Goal: Ask a question: Seek information or help from site administrators or community

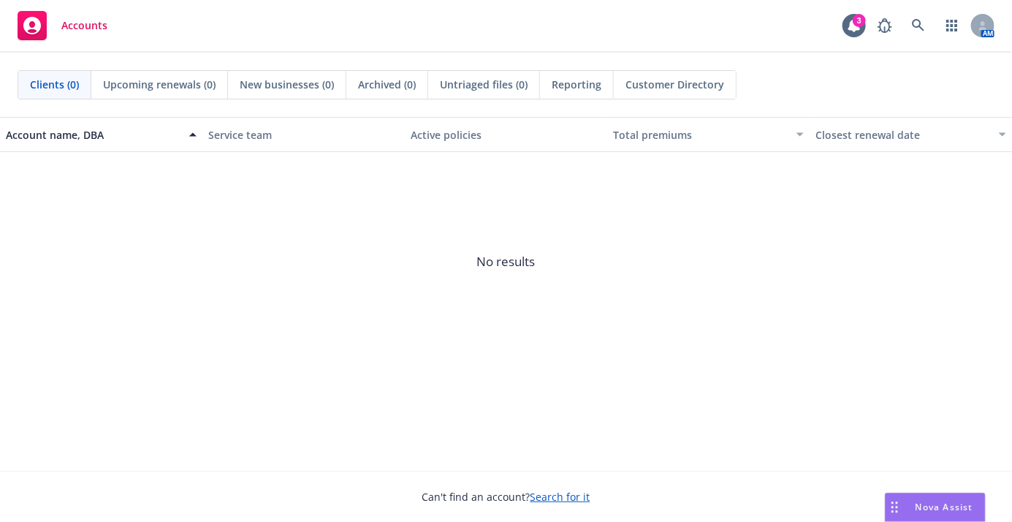
click at [933, 514] on div "Nova Assist" at bounding box center [934, 507] width 99 height 28
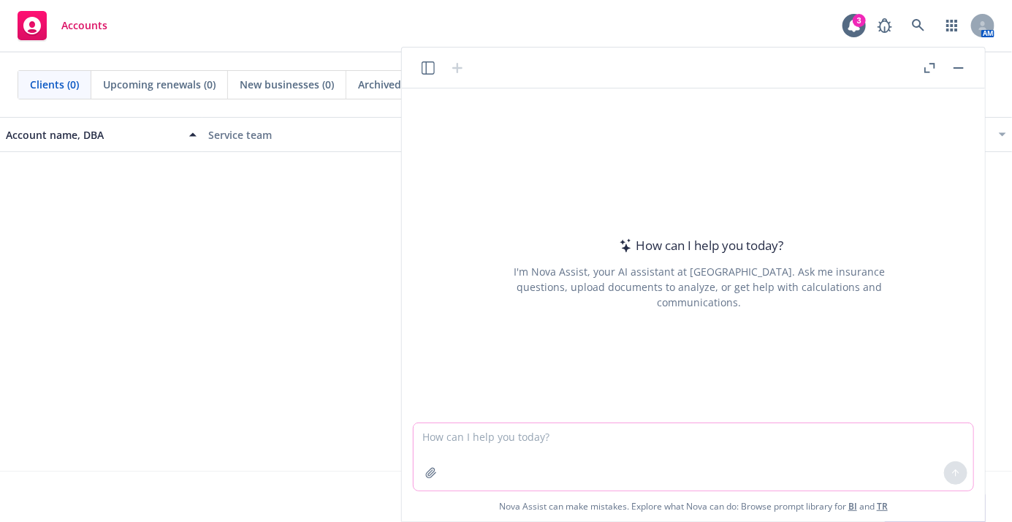
click at [495, 438] on textarea at bounding box center [693, 456] width 560 height 67
type textarea "h"
type textarea "What is a 1095-B form?"
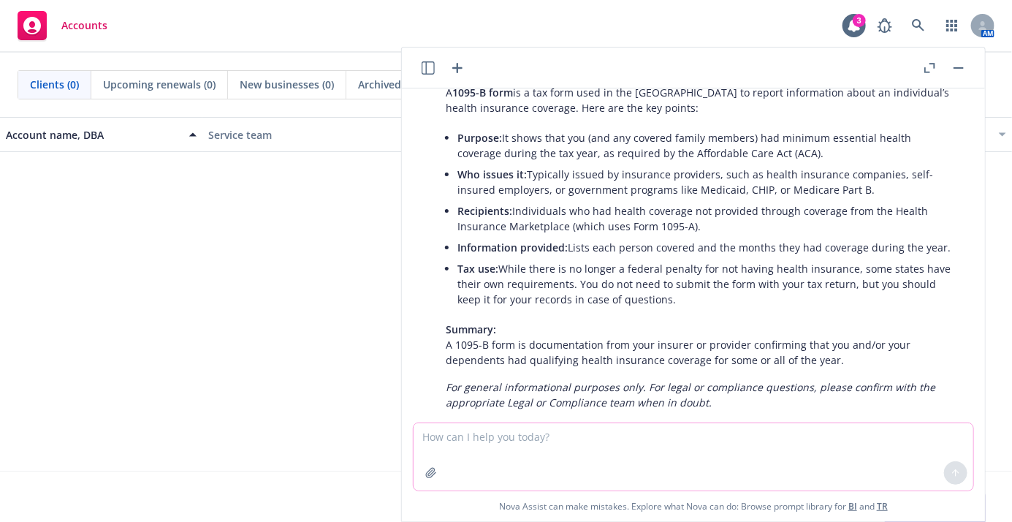
scroll to position [94, 0]
